Goal: Information Seeking & Learning: Learn about a topic

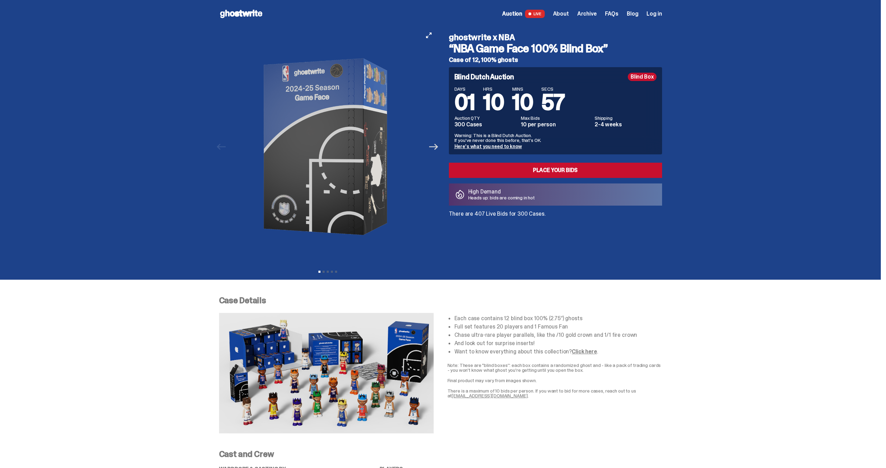
click at [437, 149] on icon "Next" at bounding box center [433, 147] width 9 height 6
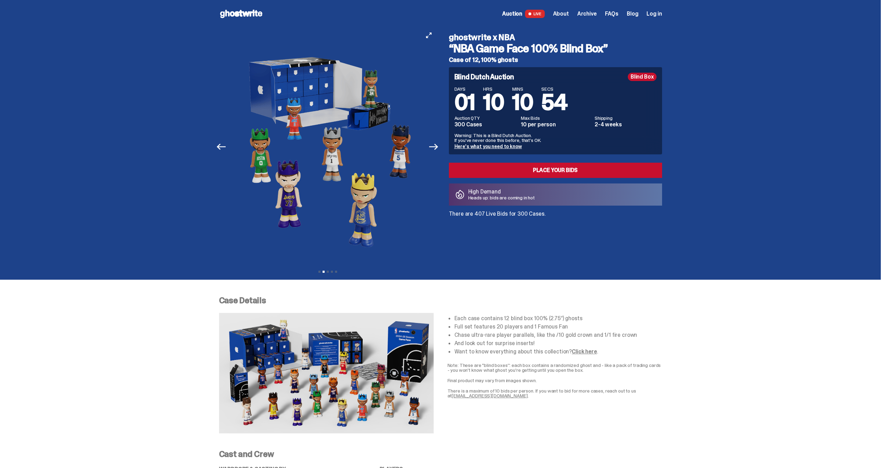
click at [430, 148] on button "Next" at bounding box center [433, 146] width 15 height 15
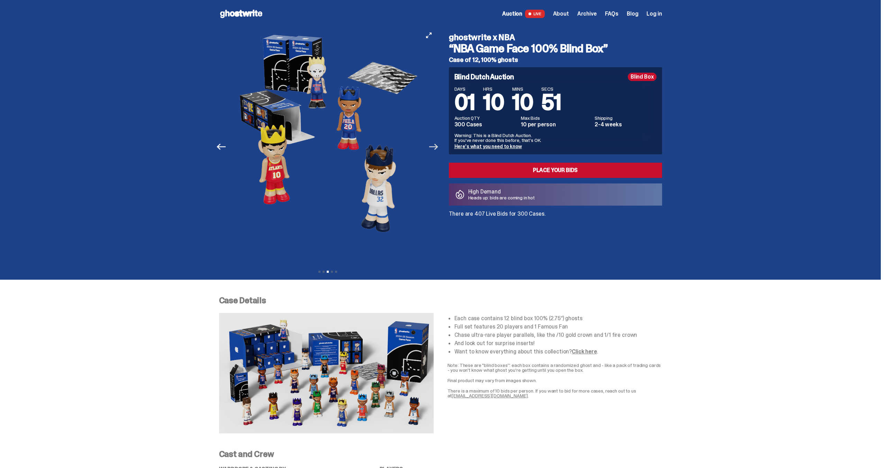
click at [438, 149] on icon "Next" at bounding box center [433, 147] width 9 height 6
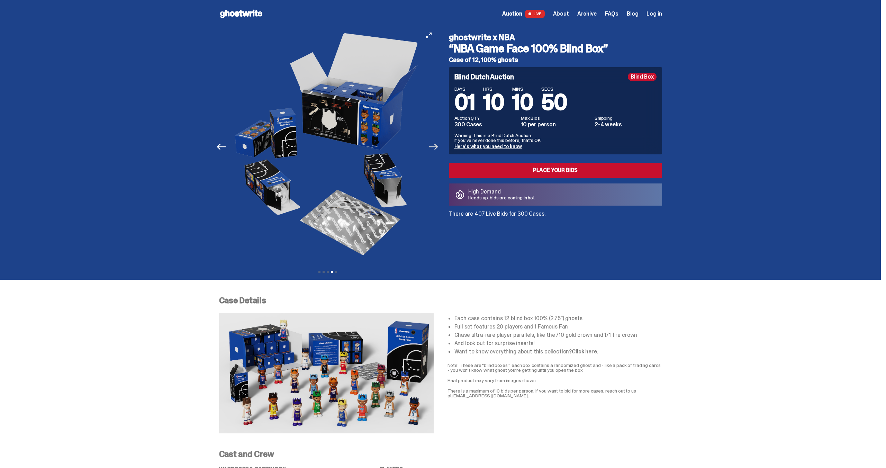
click at [438, 149] on icon "Next" at bounding box center [433, 147] width 9 height 6
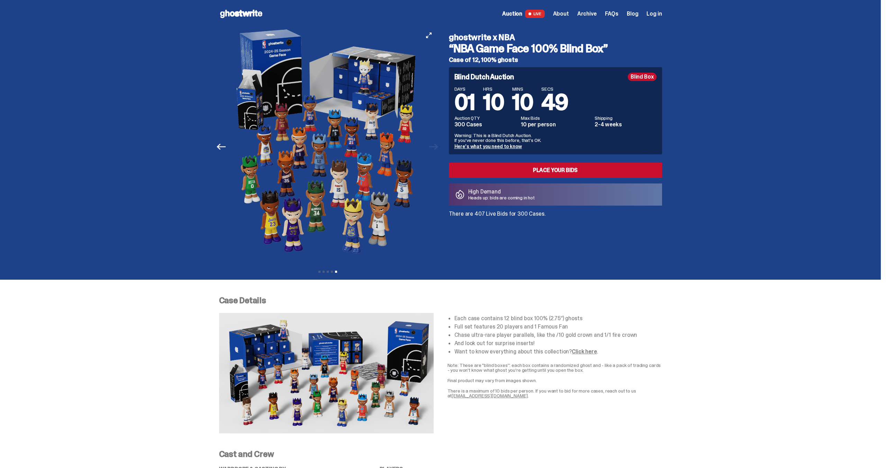
click at [436, 149] on div at bounding box center [327, 147] width 217 height 238
click at [229, 148] on button "Previous" at bounding box center [221, 146] width 15 height 15
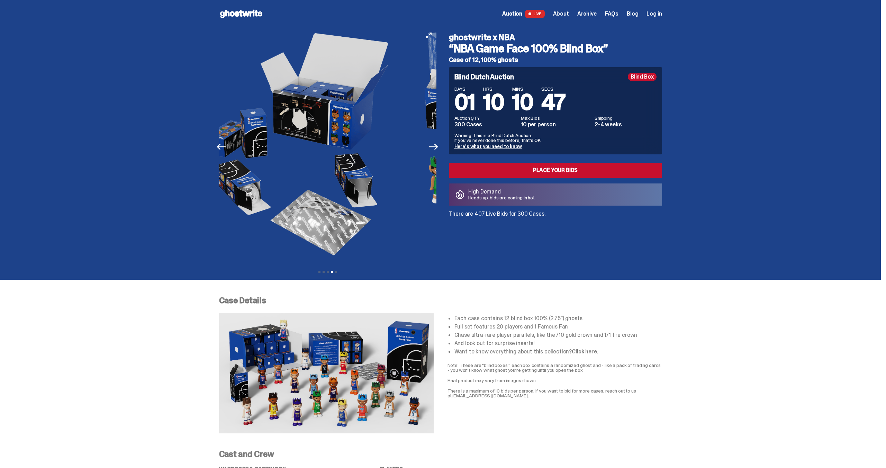
click at [229, 148] on button "Previous" at bounding box center [221, 146] width 15 height 15
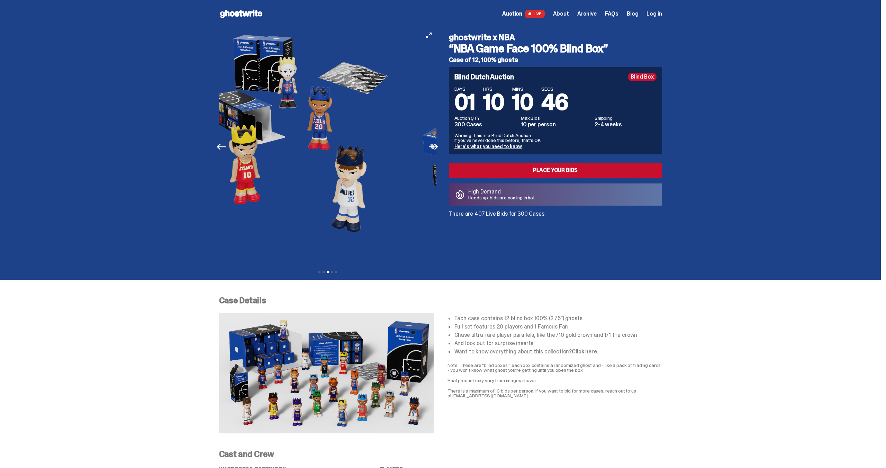
click at [229, 148] on button "Previous" at bounding box center [221, 146] width 15 height 15
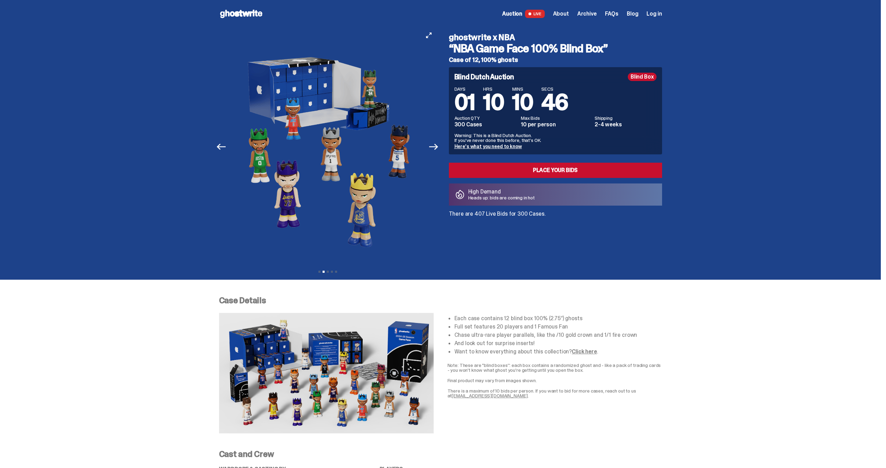
click at [229, 148] on button "Previous" at bounding box center [221, 146] width 15 height 15
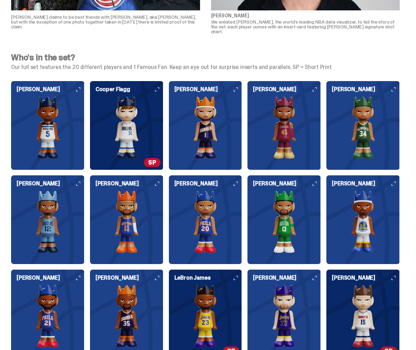
scroll to position [613, 0]
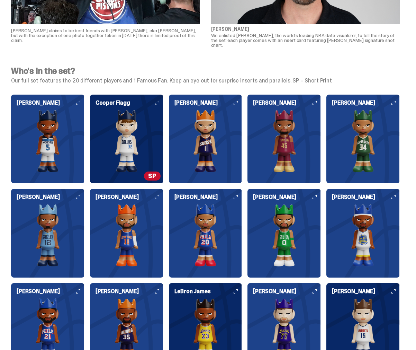
click at [130, 130] on img at bounding box center [126, 141] width 73 height 62
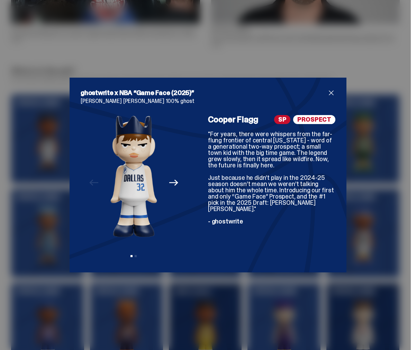
click at [178, 183] on icon "Next" at bounding box center [173, 182] width 9 height 9
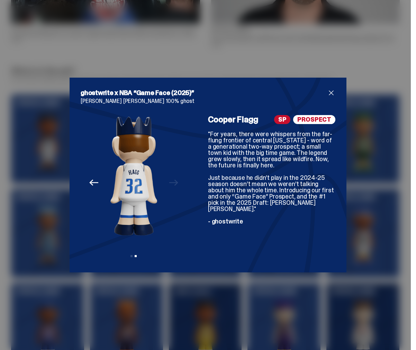
click at [178, 183] on div "Previous Next View slide 1 View slide 2" at bounding box center [134, 188] width 106 height 146
click at [90, 180] on icon "Previous" at bounding box center [93, 182] width 9 height 9
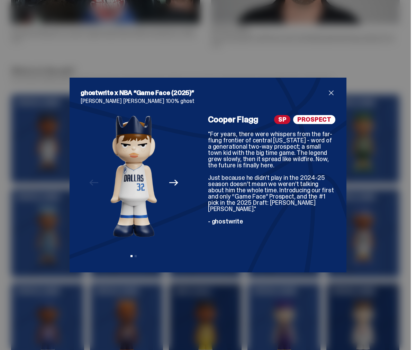
click at [333, 93] on span "close" at bounding box center [331, 93] width 8 height 8
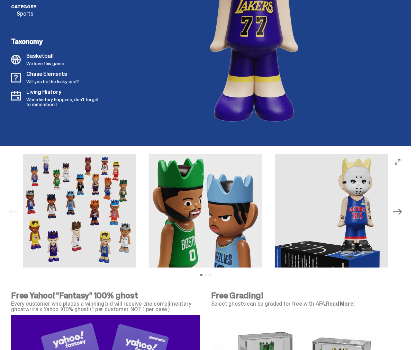
scroll to position [2047, 0]
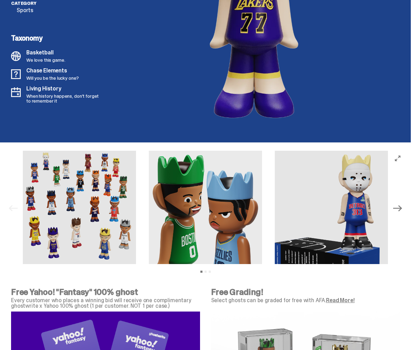
click at [63, 199] on img at bounding box center [79, 207] width 113 height 113
click at [109, 209] on img at bounding box center [79, 207] width 113 height 113
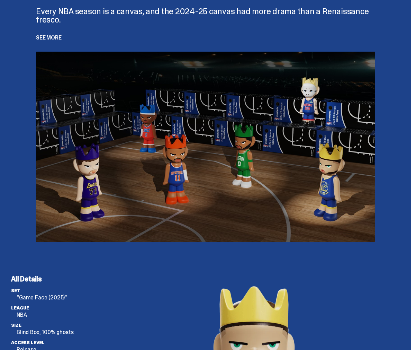
scroll to position [1631, 0]
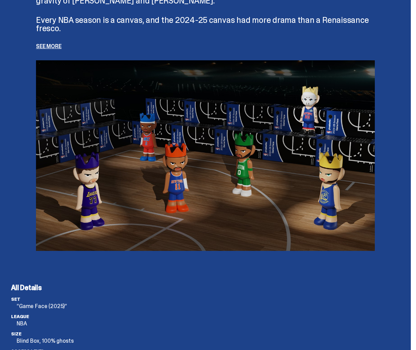
scroll to position [1631, 0]
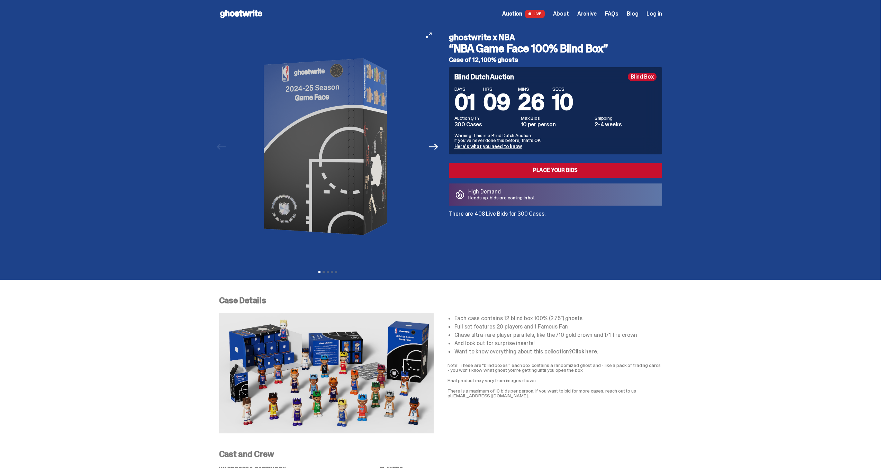
click at [416, 150] on button "Next" at bounding box center [433, 146] width 15 height 15
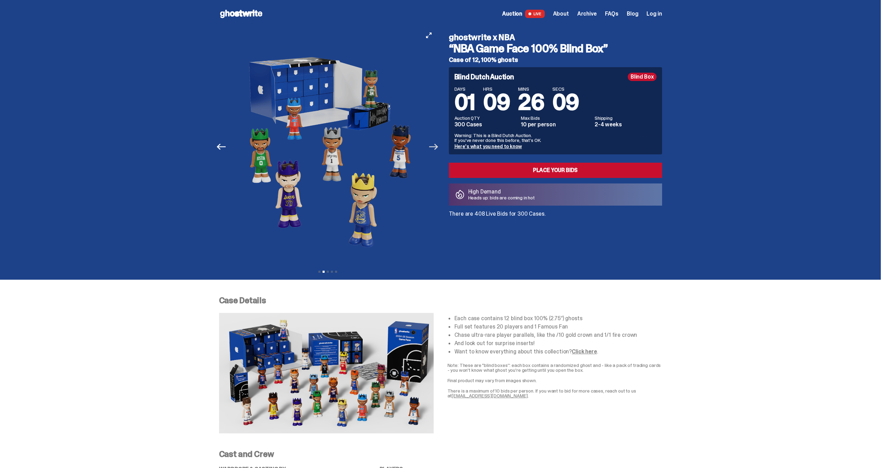
click at [416, 148] on icon "Next" at bounding box center [433, 146] width 9 height 9
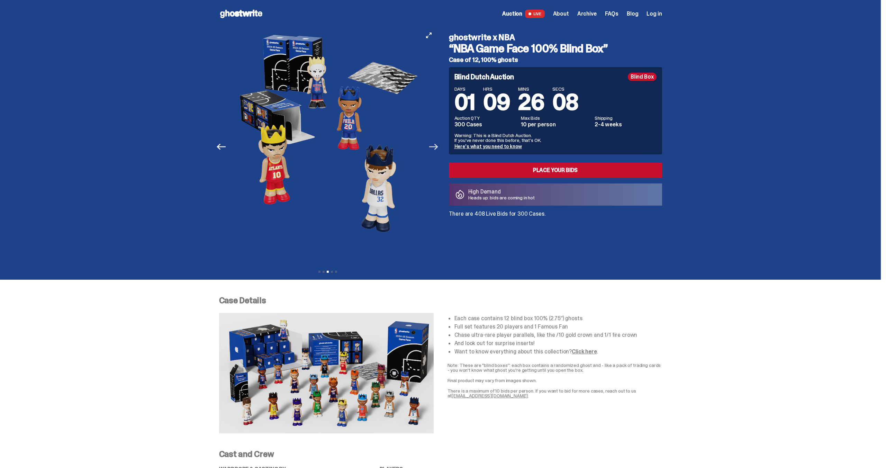
click at [416, 148] on icon "Next" at bounding box center [433, 146] width 9 height 9
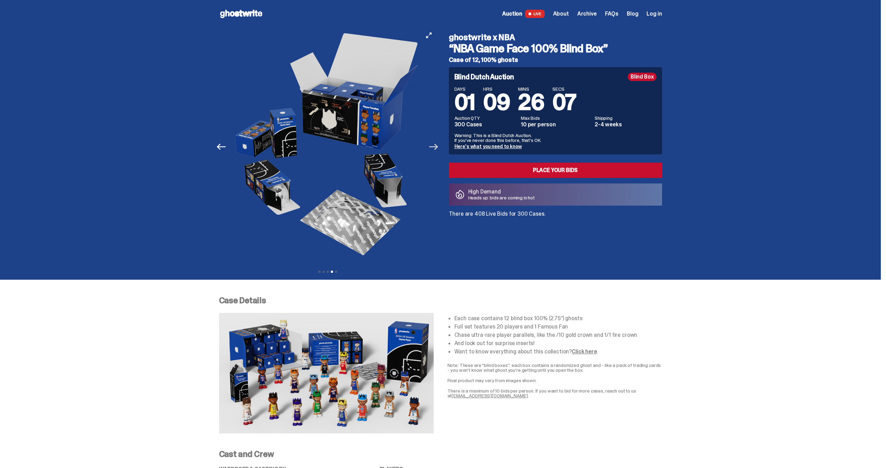
click at [416, 148] on icon "Next" at bounding box center [433, 146] width 9 height 9
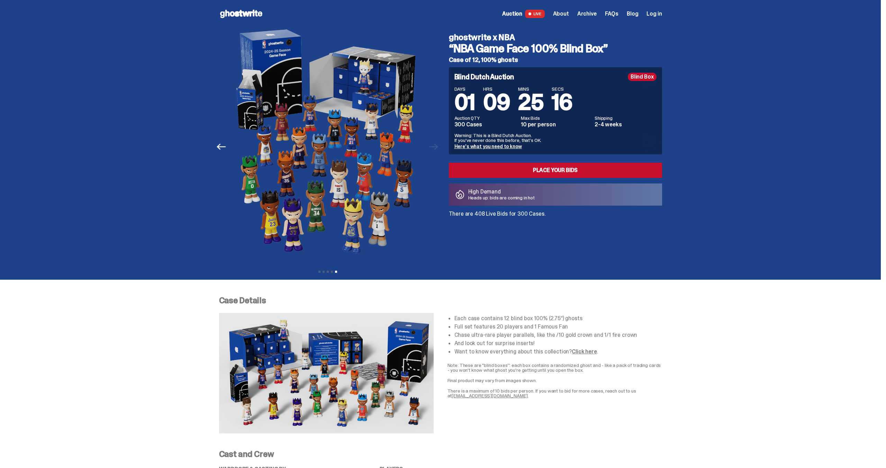
click at [250, 13] on use at bounding box center [241, 14] width 42 height 8
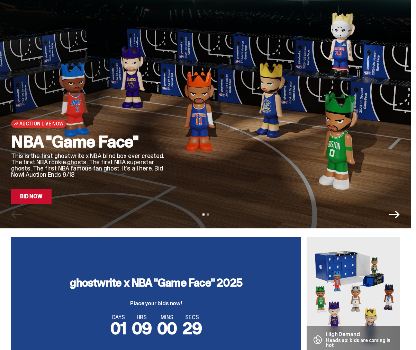
scroll to position [23, 0]
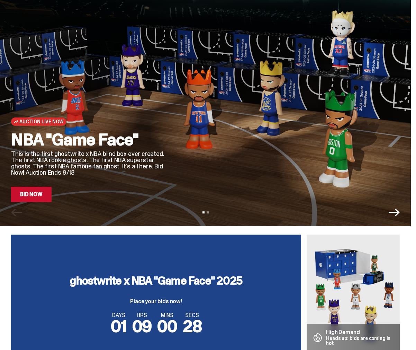
click at [400, 210] on icon "Next" at bounding box center [394, 212] width 11 height 11
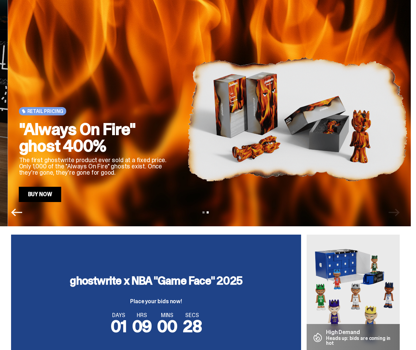
click at [400, 210] on div "View slide 1 View slide 2" at bounding box center [205, 212] width 411 height 11
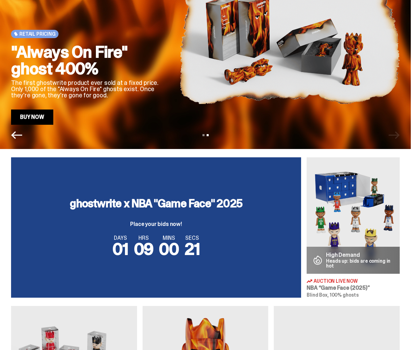
scroll to position [0, 0]
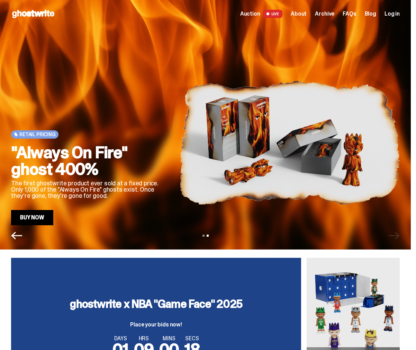
click at [307, 14] on span "About" at bounding box center [299, 14] width 16 height 6
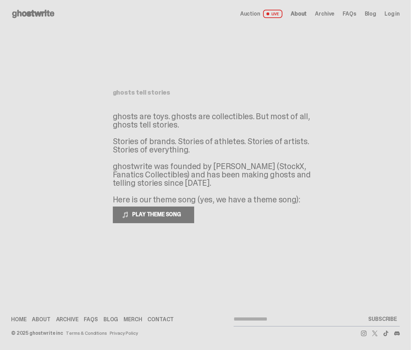
click at [328, 15] on span "Archive" at bounding box center [324, 14] width 19 height 6
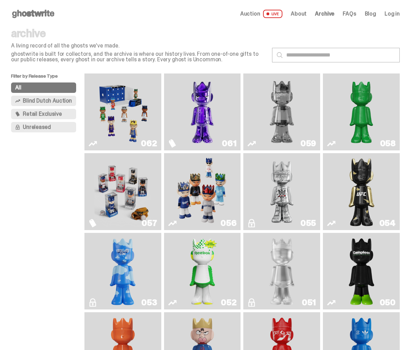
click at [307, 12] on span "About" at bounding box center [299, 14] width 16 height 6
